Goal: Information Seeking & Learning: Learn about a topic

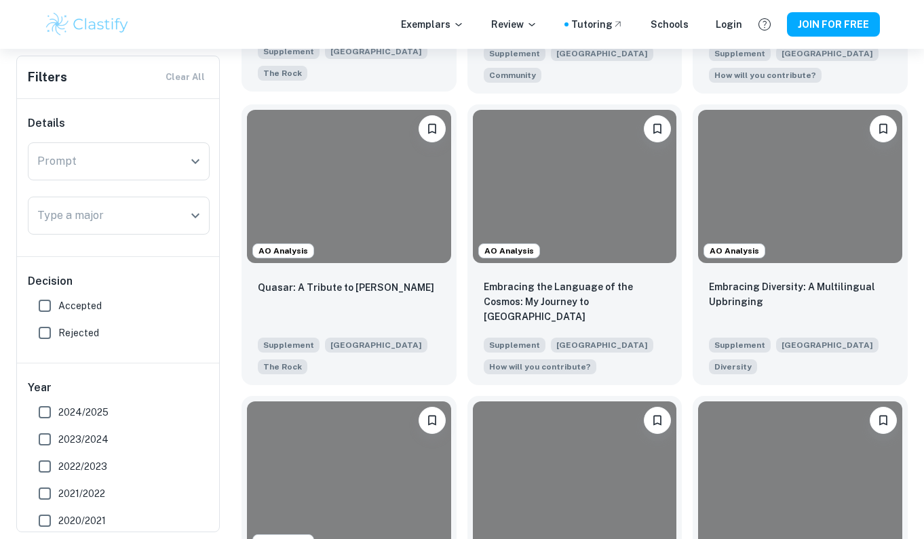
scroll to position [785, 0]
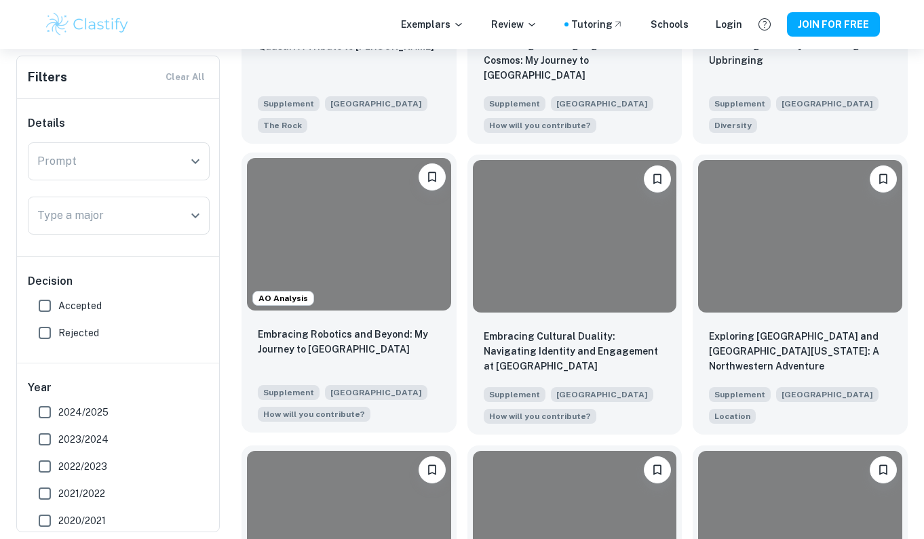
click at [391, 267] on div at bounding box center [349, 234] width 204 height 153
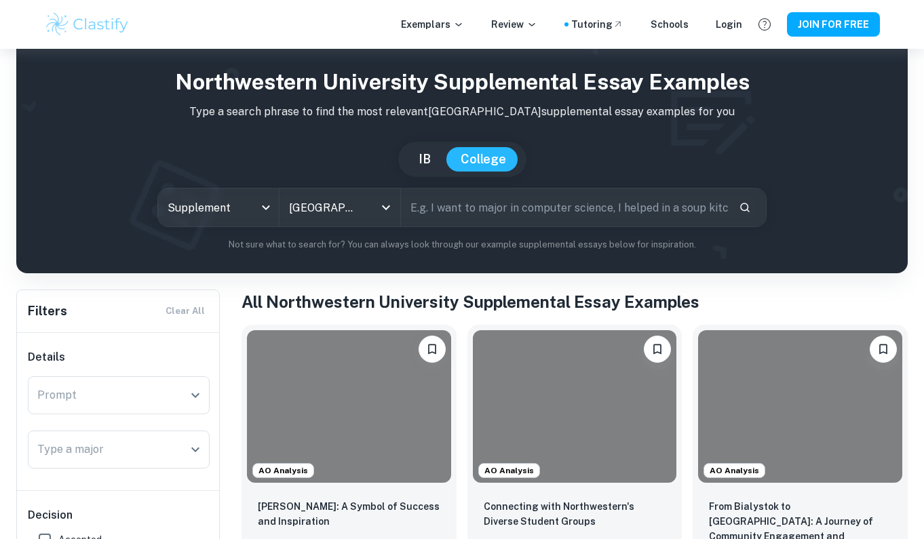
scroll to position [78, 0]
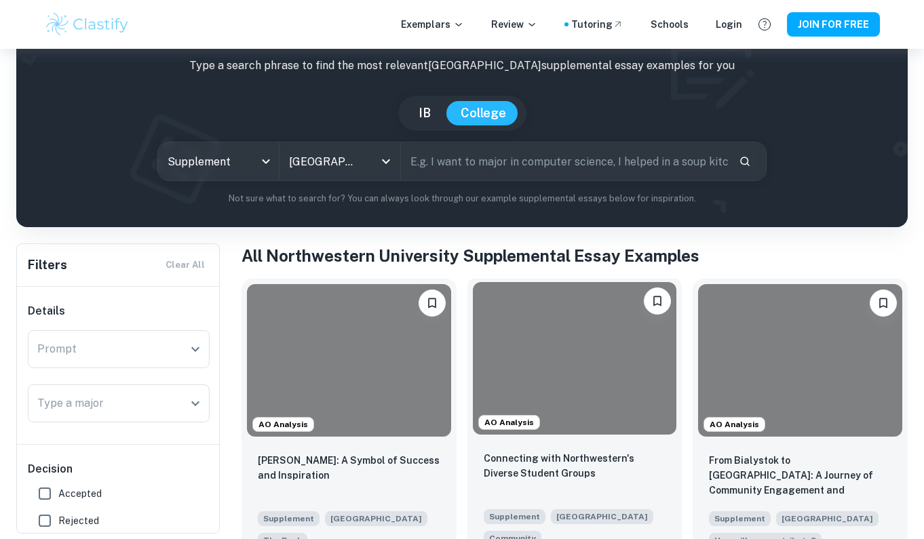
click at [503, 355] on div at bounding box center [575, 358] width 204 height 153
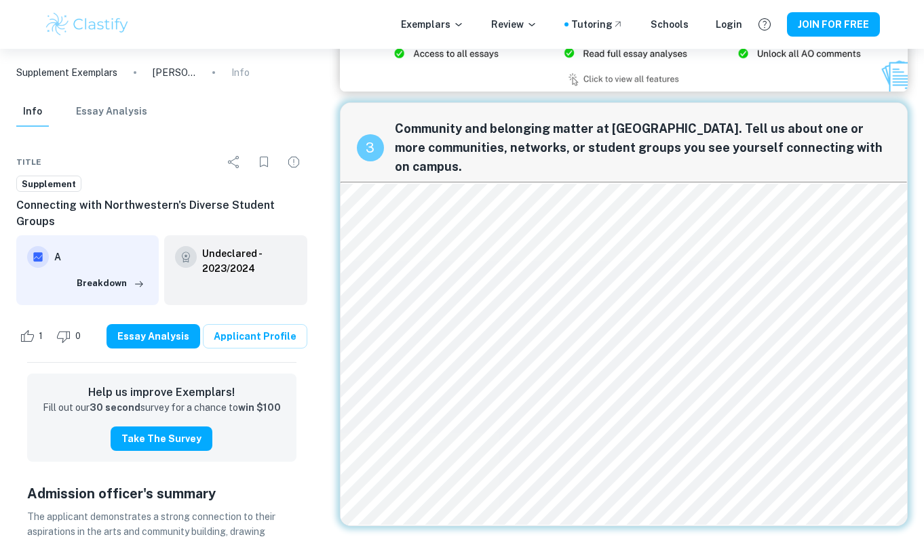
scroll to position [1070, 0]
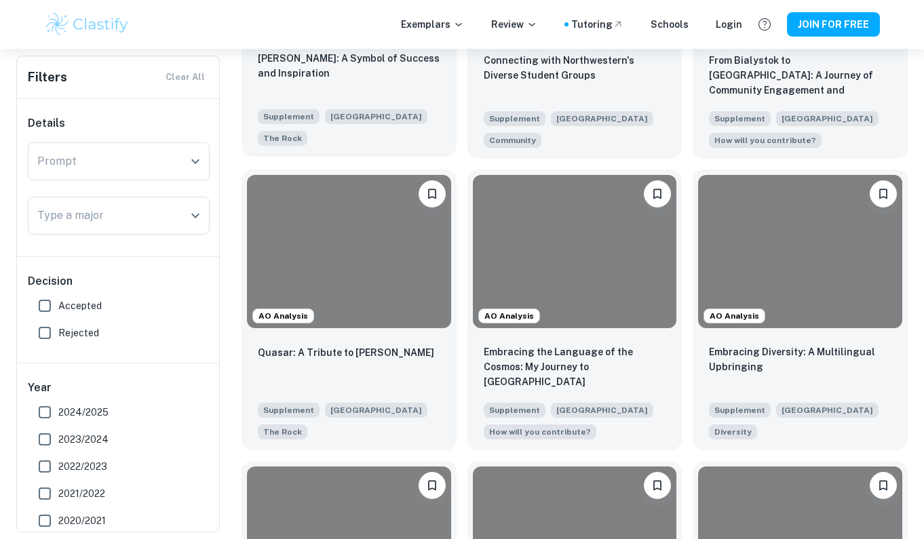
scroll to position [611, 0]
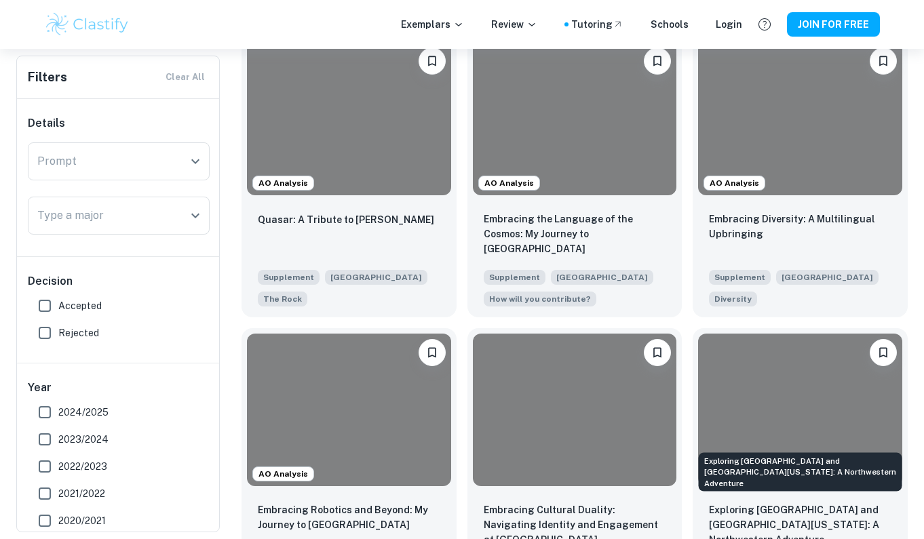
click at [736, 464] on div "Exploring [GEOGRAPHIC_DATA] and [GEOGRAPHIC_DATA][US_STATE]: A Northwestern Adv…" at bounding box center [800, 471] width 203 height 39
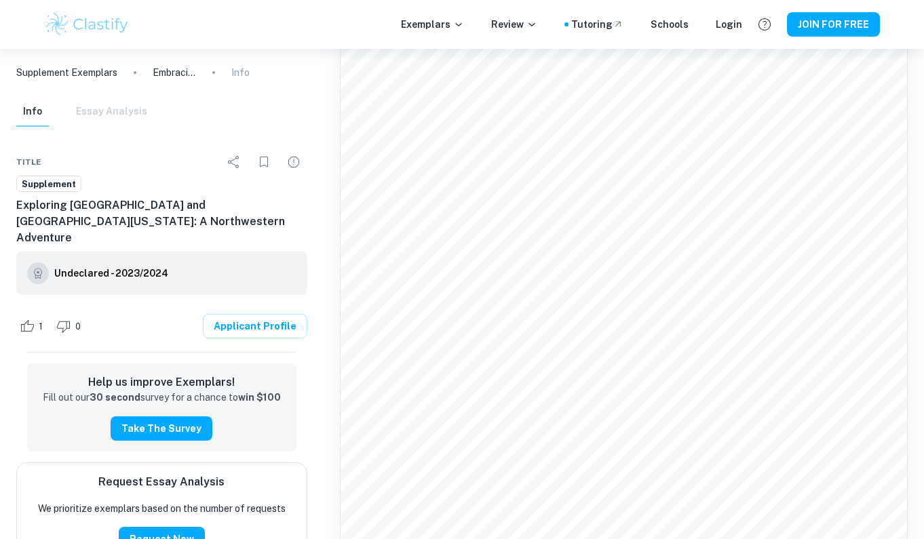
scroll to position [387, 0]
